Goal: Transaction & Acquisition: Purchase product/service

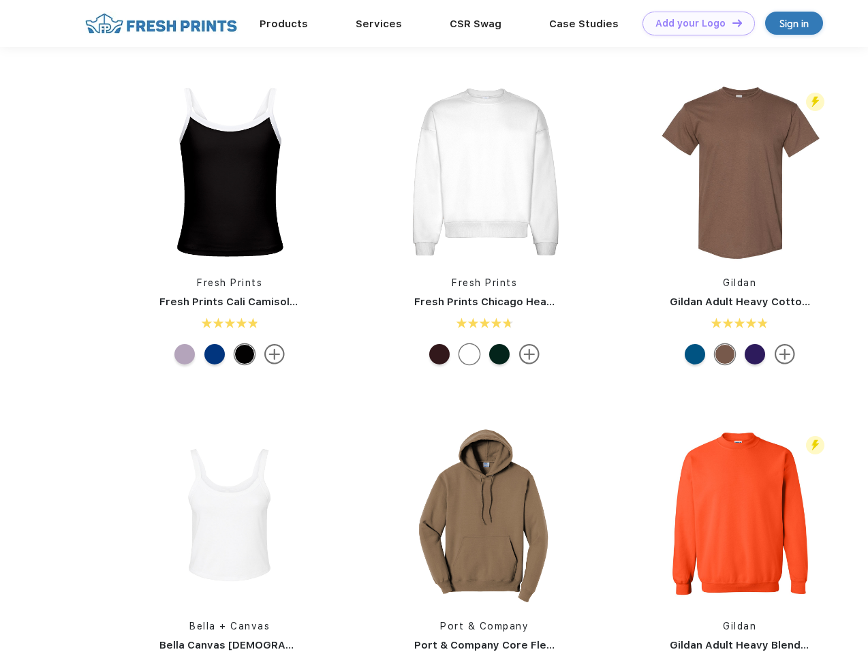
click at [694, 23] on link "Add your Logo Design Tool" at bounding box center [699, 24] width 112 height 24
click at [0, 0] on div "Design Tool" at bounding box center [0, 0] width 0 height 0
click at [731, 22] on link "Add your Logo Design Tool" at bounding box center [699, 24] width 112 height 24
click at [230, 172] on img at bounding box center [229, 171] width 181 height 181
click at [185, 354] on div at bounding box center [184, 354] width 20 height 20
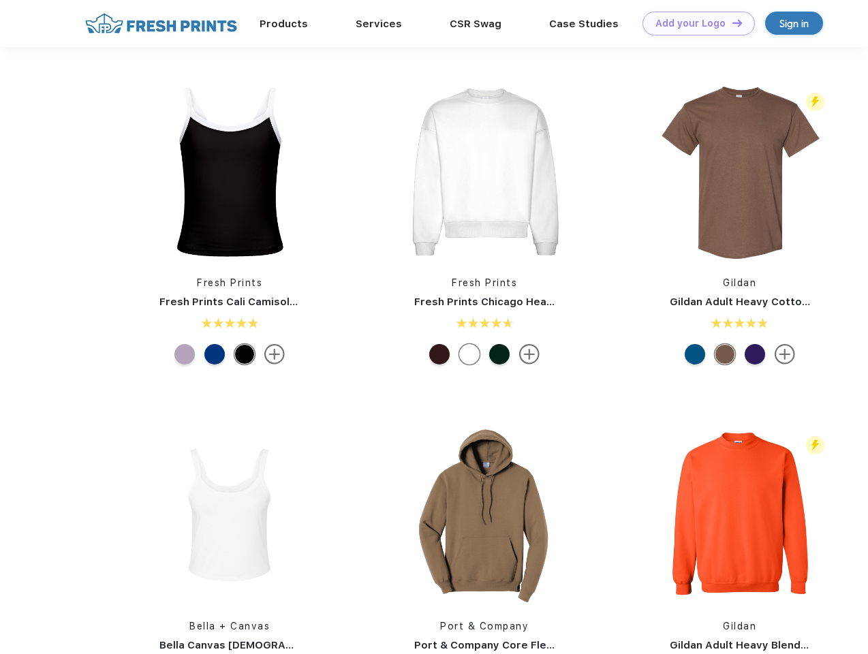
click at [215, 354] on div at bounding box center [214, 354] width 20 height 20
click at [245, 354] on div at bounding box center [244, 354] width 20 height 20
click at [485, 172] on img at bounding box center [484, 171] width 181 height 181
click at [440, 354] on div at bounding box center [439, 354] width 20 height 20
click at [470, 354] on div at bounding box center [469, 354] width 20 height 20
